Goal: Task Accomplishment & Management: Complete application form

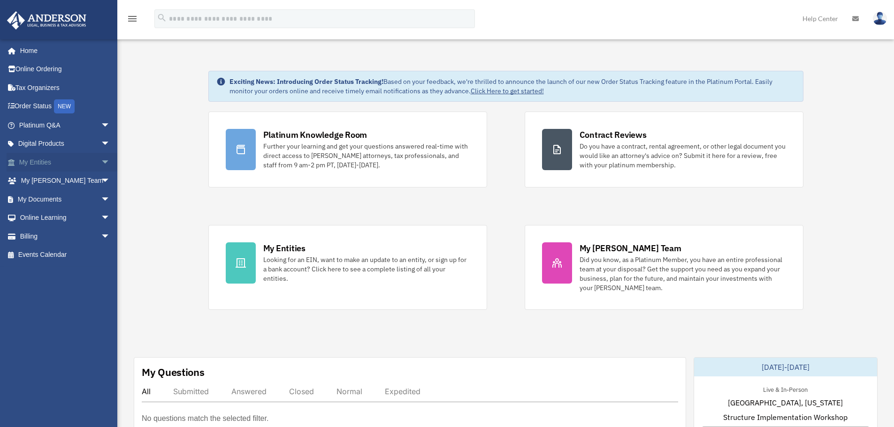
click at [41, 160] on link "My Entities arrow_drop_down" at bounding box center [66, 162] width 118 height 19
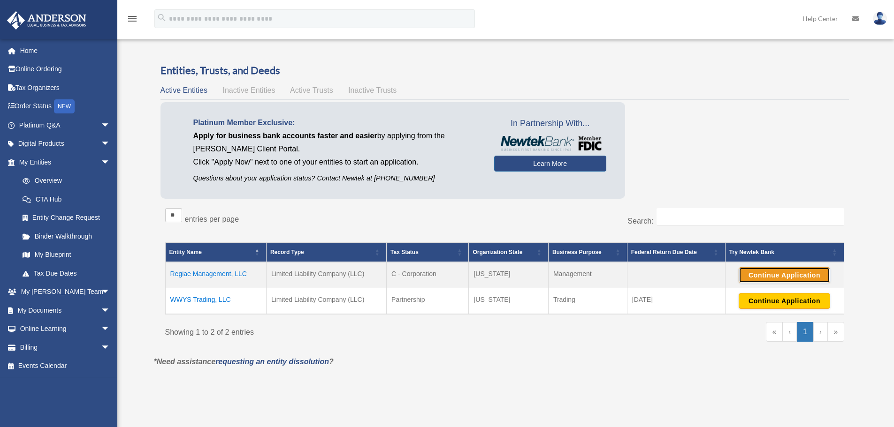
click at [788, 275] on button "Continue Application" at bounding box center [784, 275] width 91 height 16
click at [770, 303] on button "Continue Application" at bounding box center [784, 301] width 91 height 16
